Goal: Transaction & Acquisition: Book appointment/travel/reservation

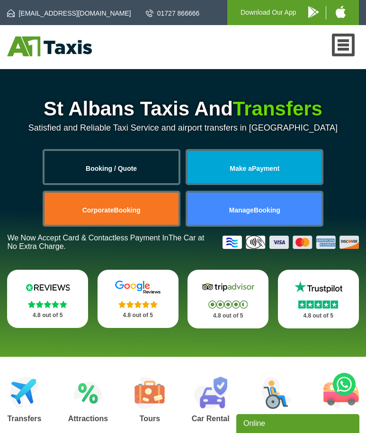
click at [111, 167] on span "Booking / Quote" at bounding box center [111, 169] width 51 height 8
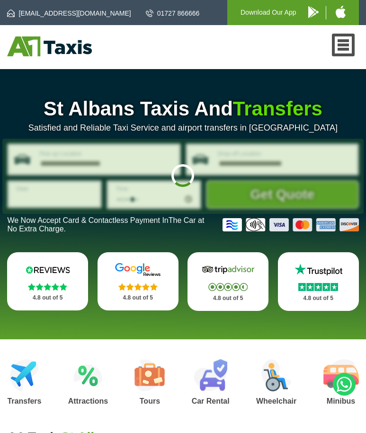
type input "**********"
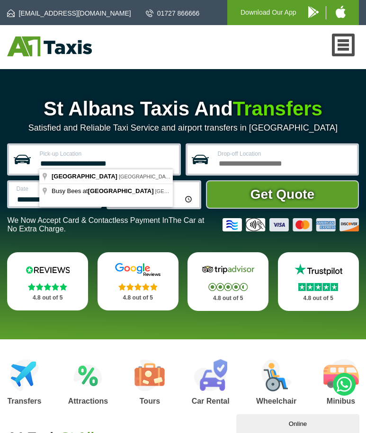
type input "**********"
